Goal: Information Seeking & Learning: Understand process/instructions

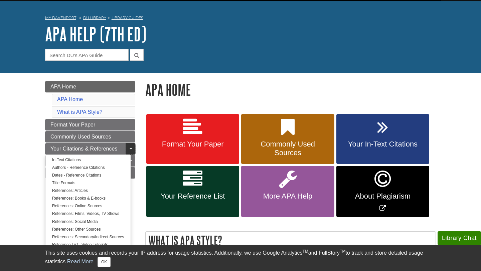
scroll to position [19, 0]
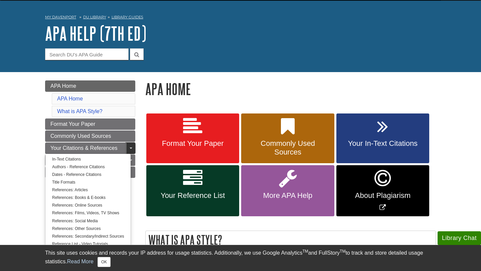
click at [130, 146] on link "Toggle Dropdown" at bounding box center [130, 147] width 9 height 11
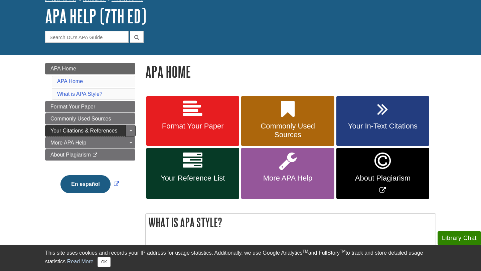
scroll to position [41, 0]
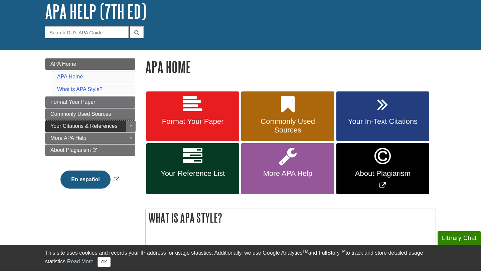
click at [91, 126] on span "Your Citations & References" at bounding box center [83, 126] width 67 height 6
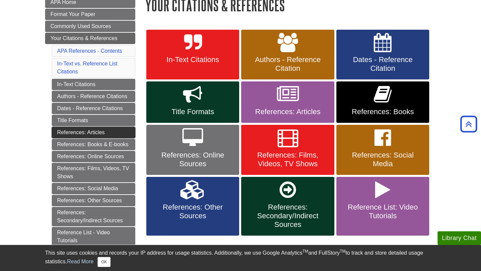
scroll to position [116, 0]
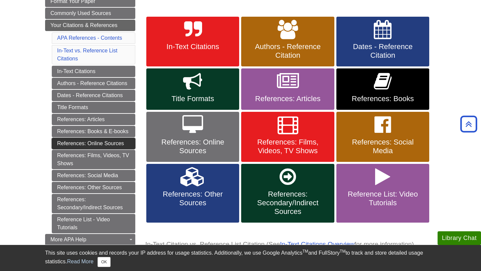
click at [102, 143] on link "References: Online Sources" at bounding box center [93, 143] width 83 height 11
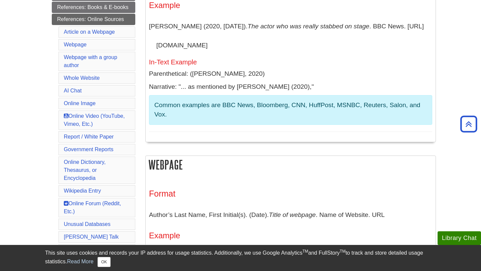
scroll to position [207, 0]
click at [88, 58] on link "Webpage with a group author" at bounding box center [90, 61] width 53 height 14
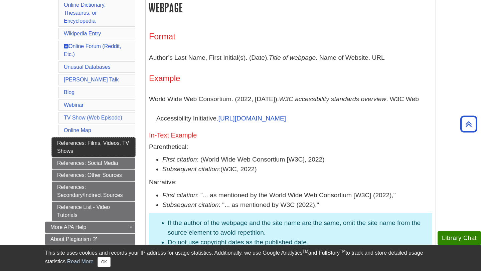
scroll to position [351, 0]
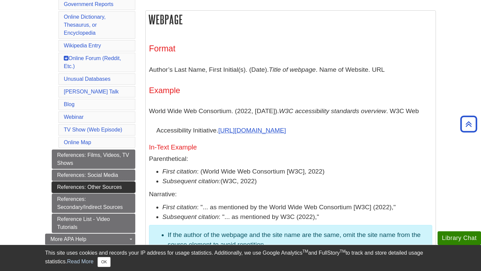
click at [93, 189] on link "References: Other Sources" at bounding box center [93, 187] width 83 height 11
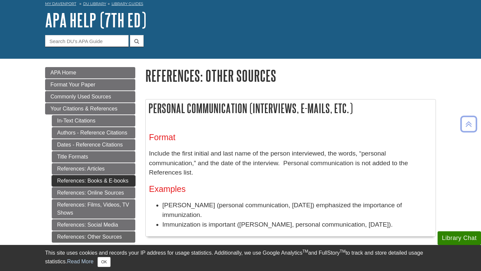
scroll to position [33, 0]
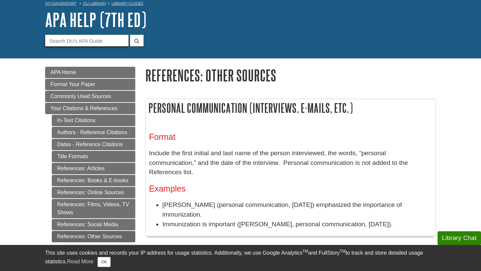
click at [93, 39] on input "Guide Search Terms" at bounding box center [86, 41] width 83 height 12
type input "no author"
click at [130, 35] on button "submit" at bounding box center [137, 41] width 14 height 12
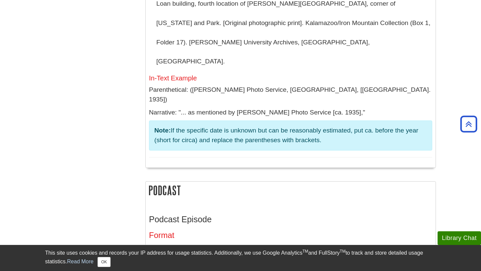
scroll to position [1452, 0]
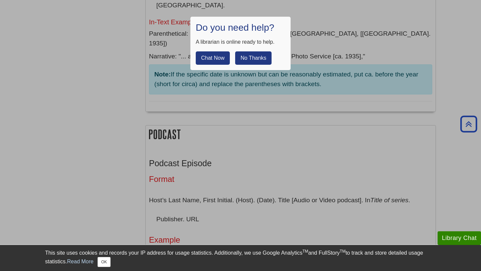
click at [250, 59] on button "No Thanks" at bounding box center [253, 57] width 36 height 13
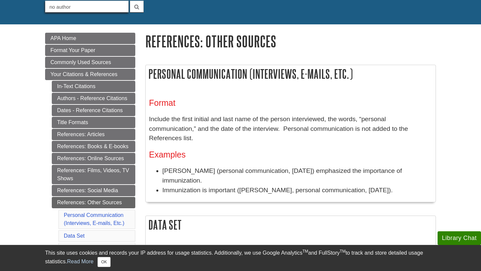
scroll to position [71, 0]
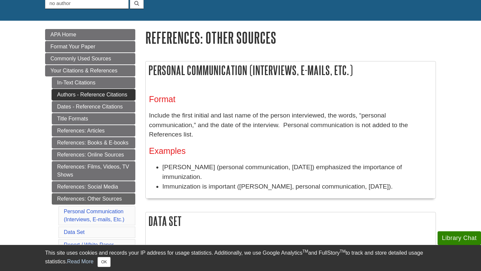
click at [115, 93] on link "Authors - Reference Citations" at bounding box center [93, 94] width 83 height 11
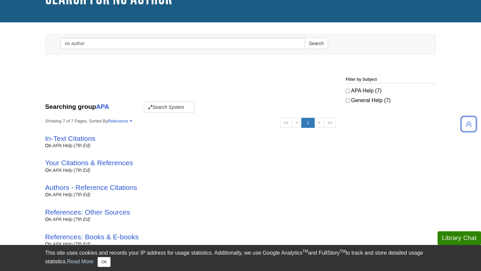
scroll to position [55, 0]
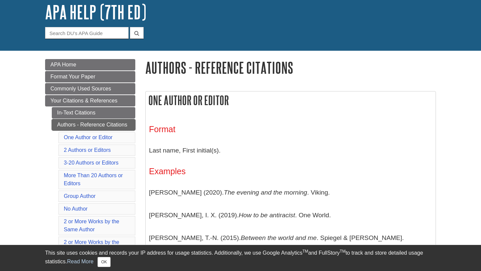
scroll to position [53, 0]
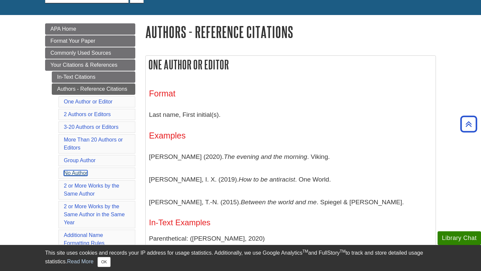
click at [78, 174] on link "No Author" at bounding box center [76, 173] width 24 height 6
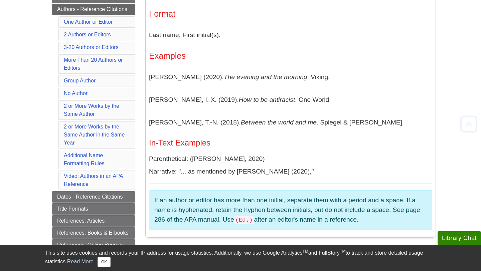
scroll to position [156, 0]
click at [87, 79] on link "Group Author" at bounding box center [80, 80] width 32 height 6
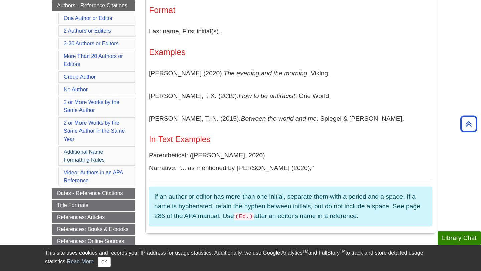
scroll to position [158, 0]
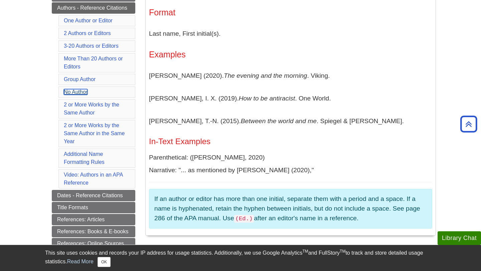
click at [81, 90] on link "No Author" at bounding box center [76, 92] width 24 height 6
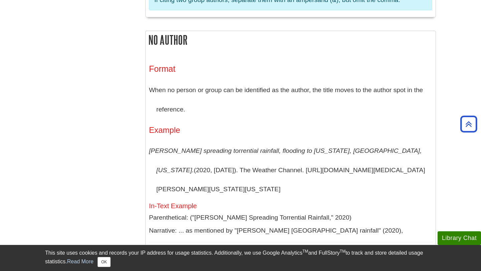
scroll to position [1753, 0]
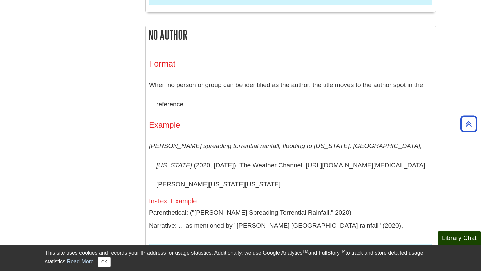
click at [444, 237] on button "Library Chat" at bounding box center [458, 238] width 43 height 14
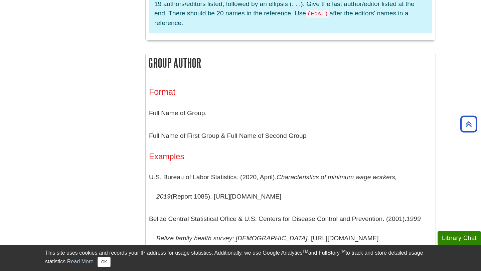
scroll to position [1303, 0]
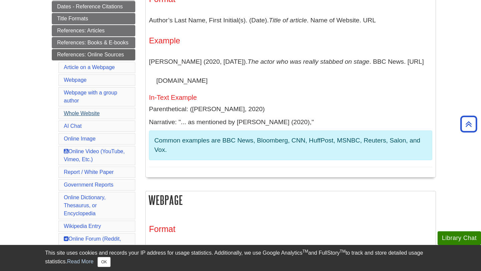
scroll to position [172, 0]
click at [79, 79] on link "Webpage" at bounding box center [75, 79] width 23 height 6
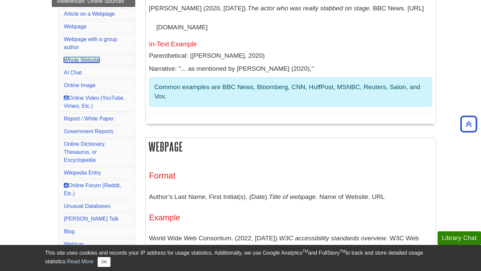
click at [71, 59] on link "Whole Website" at bounding box center [82, 60] width 36 height 6
